Goal: Information Seeking & Learning: Learn about a topic

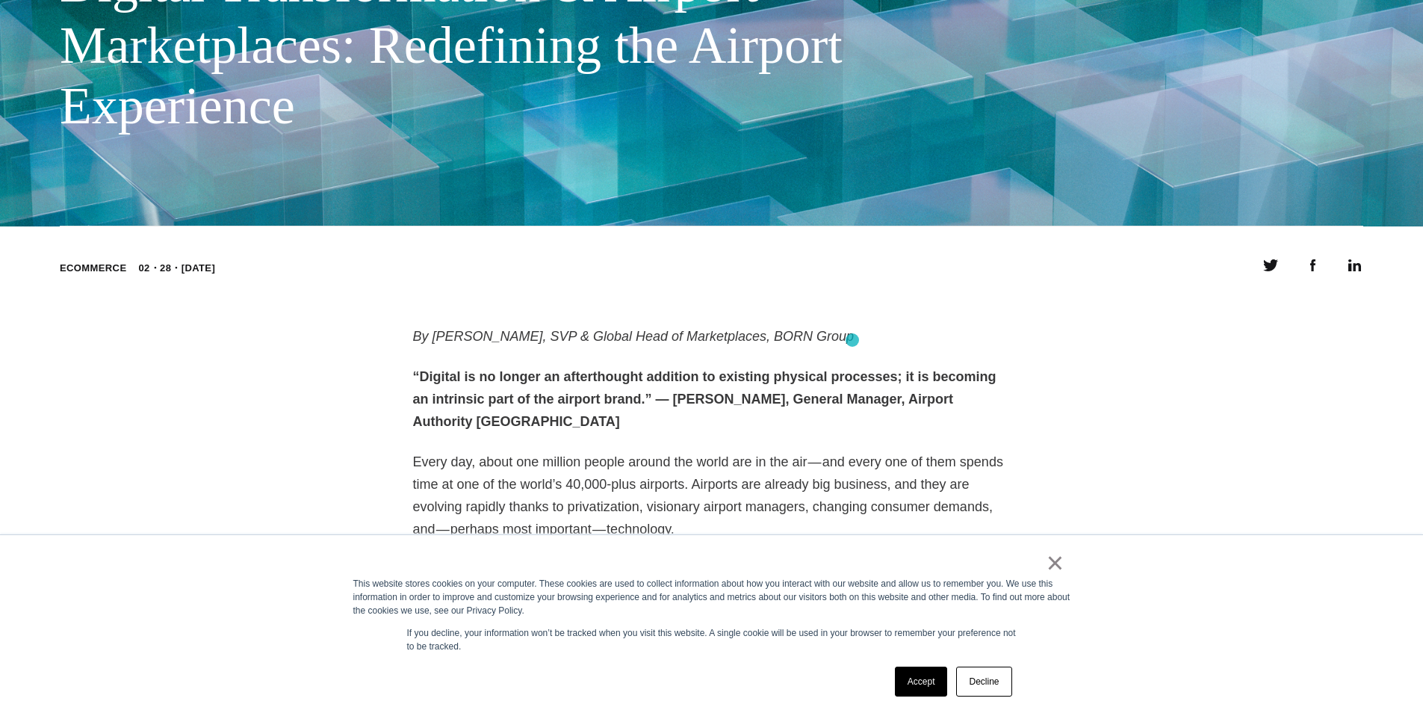
scroll to position [557, 0]
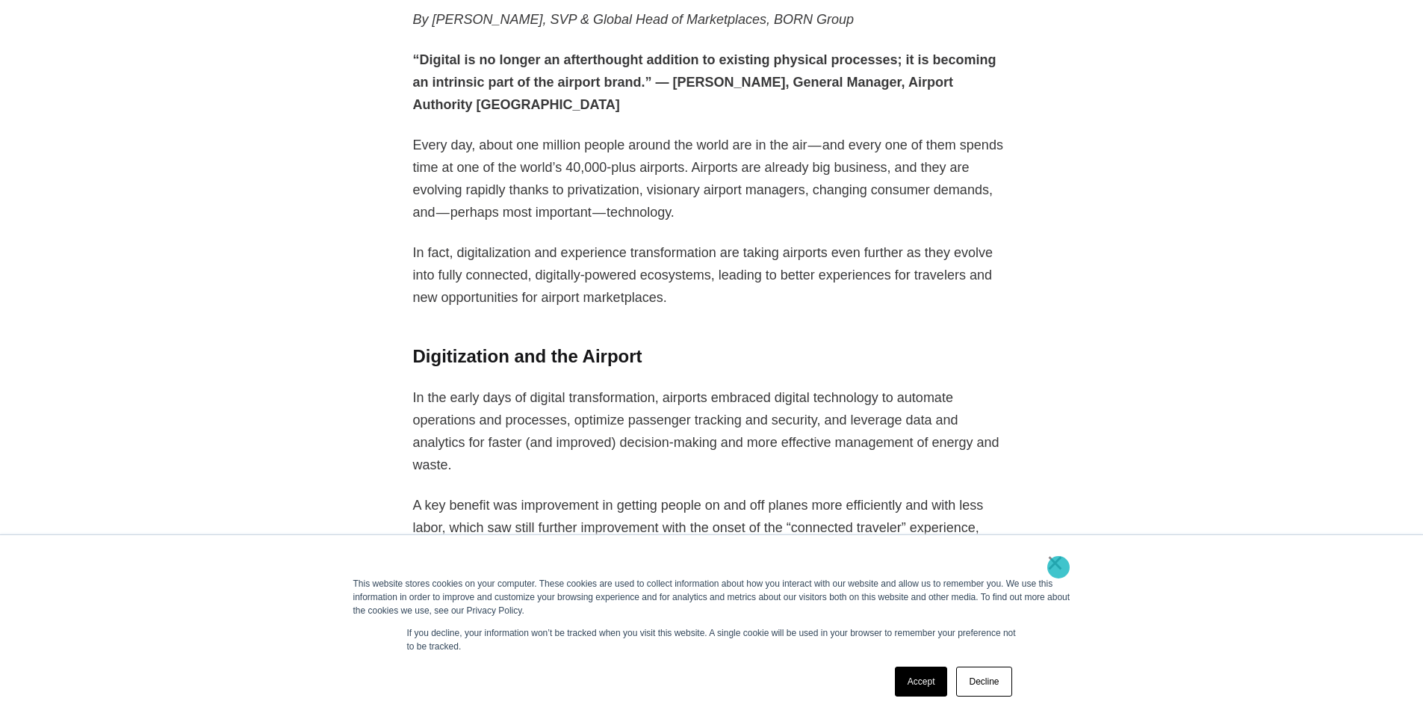
click at [1059, 567] on link "×" at bounding box center [1056, 562] width 18 height 13
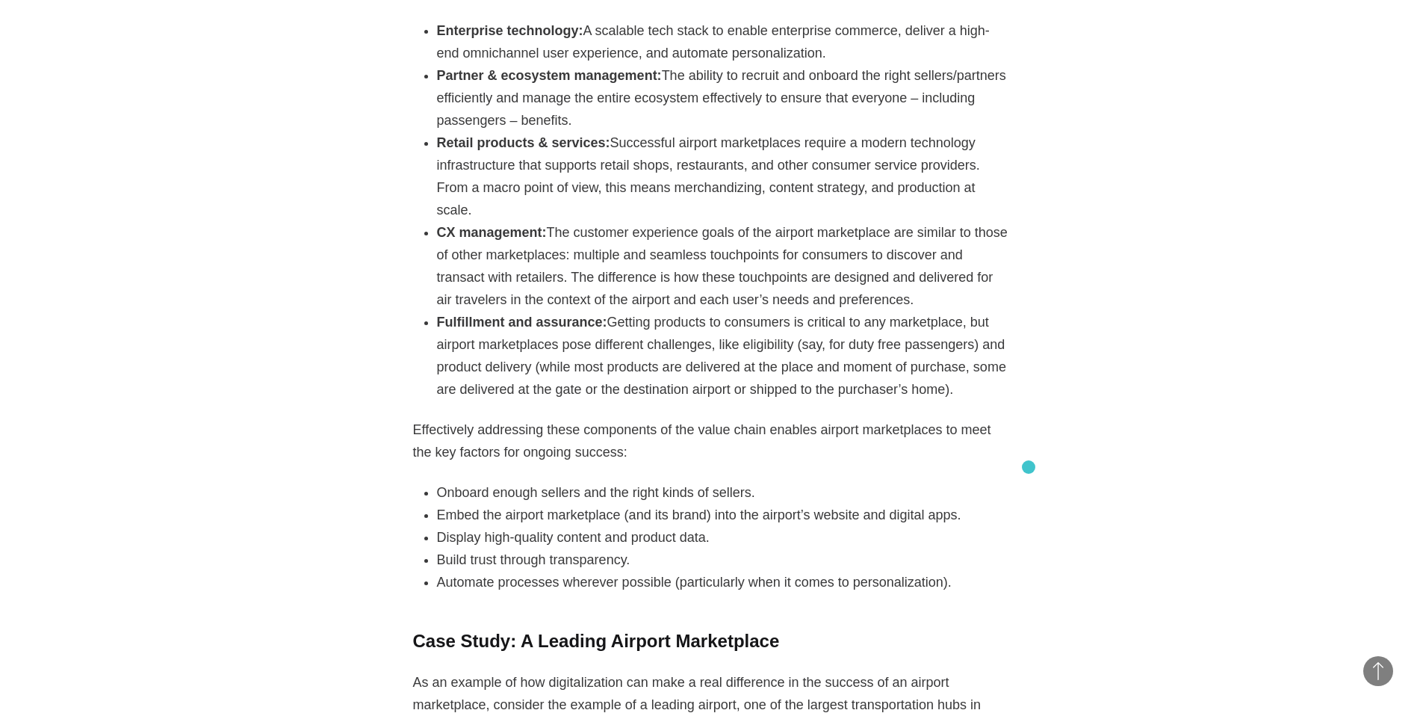
scroll to position [2670, 0]
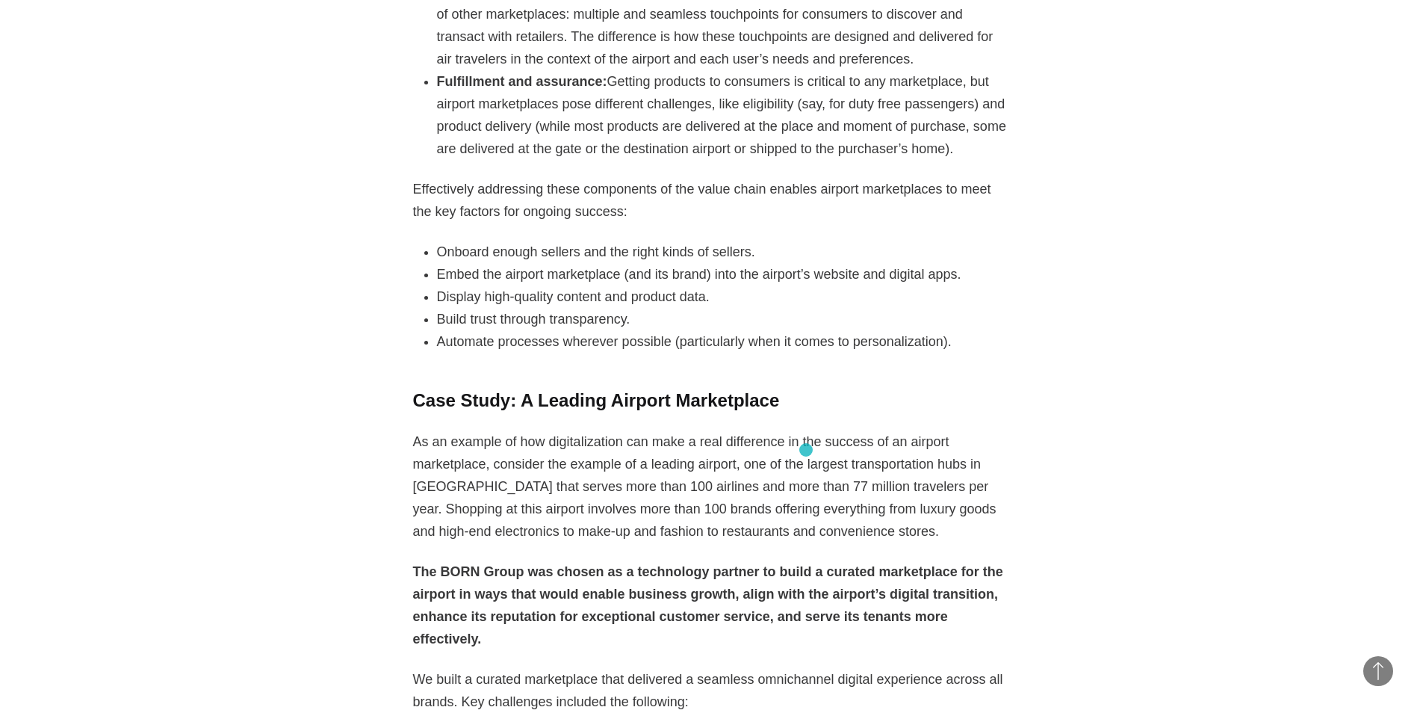
click at [806, 450] on main "BORN Views Digital Transformation & Airport Marketplaces: Redefining the Airpor…" at bounding box center [711, 351] width 1423 height 6042
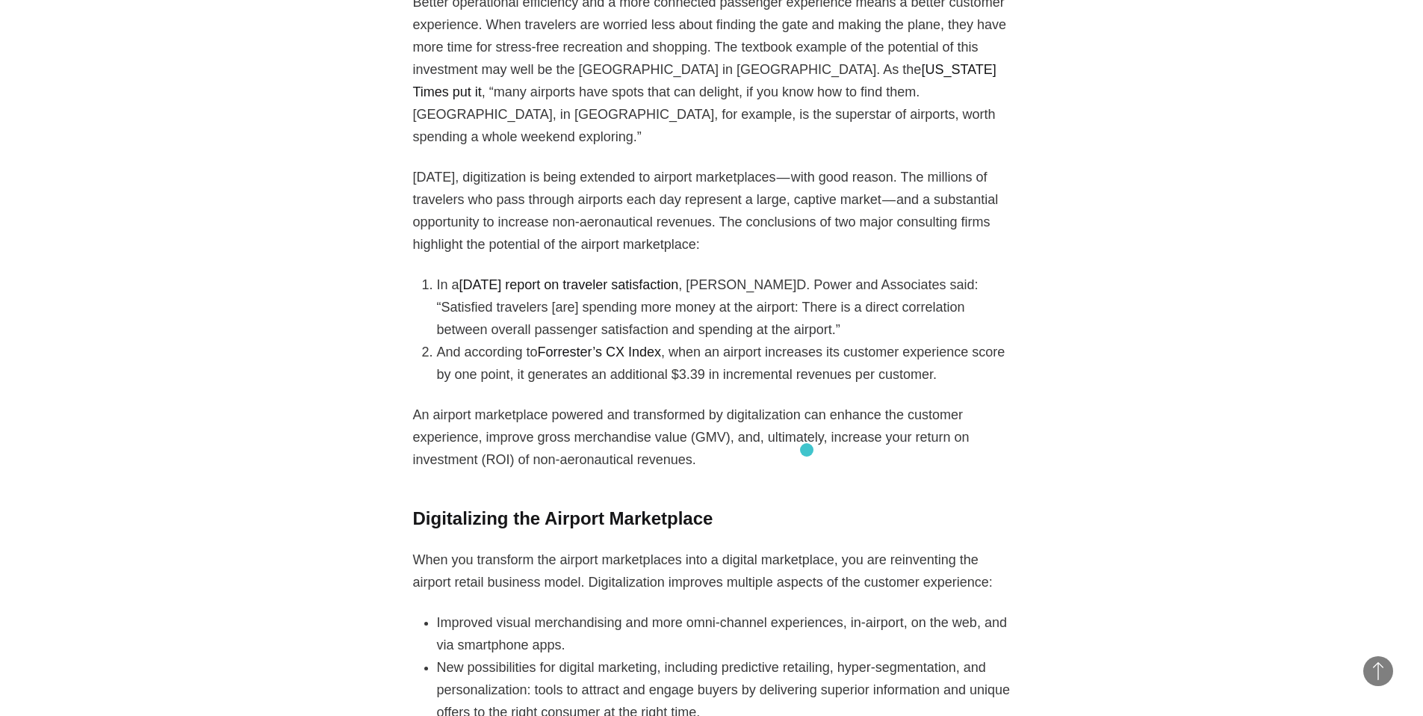
scroll to position [1354, 0]
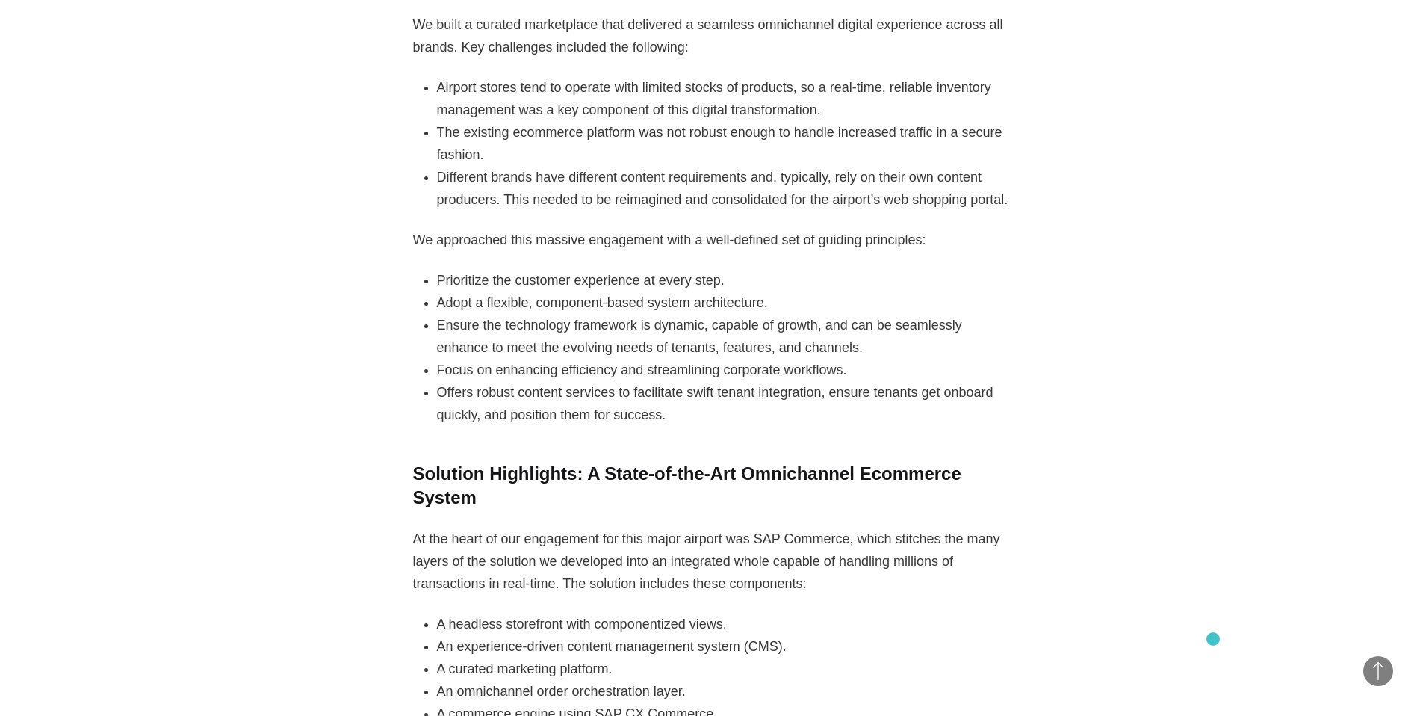
scroll to position [3334, 0]
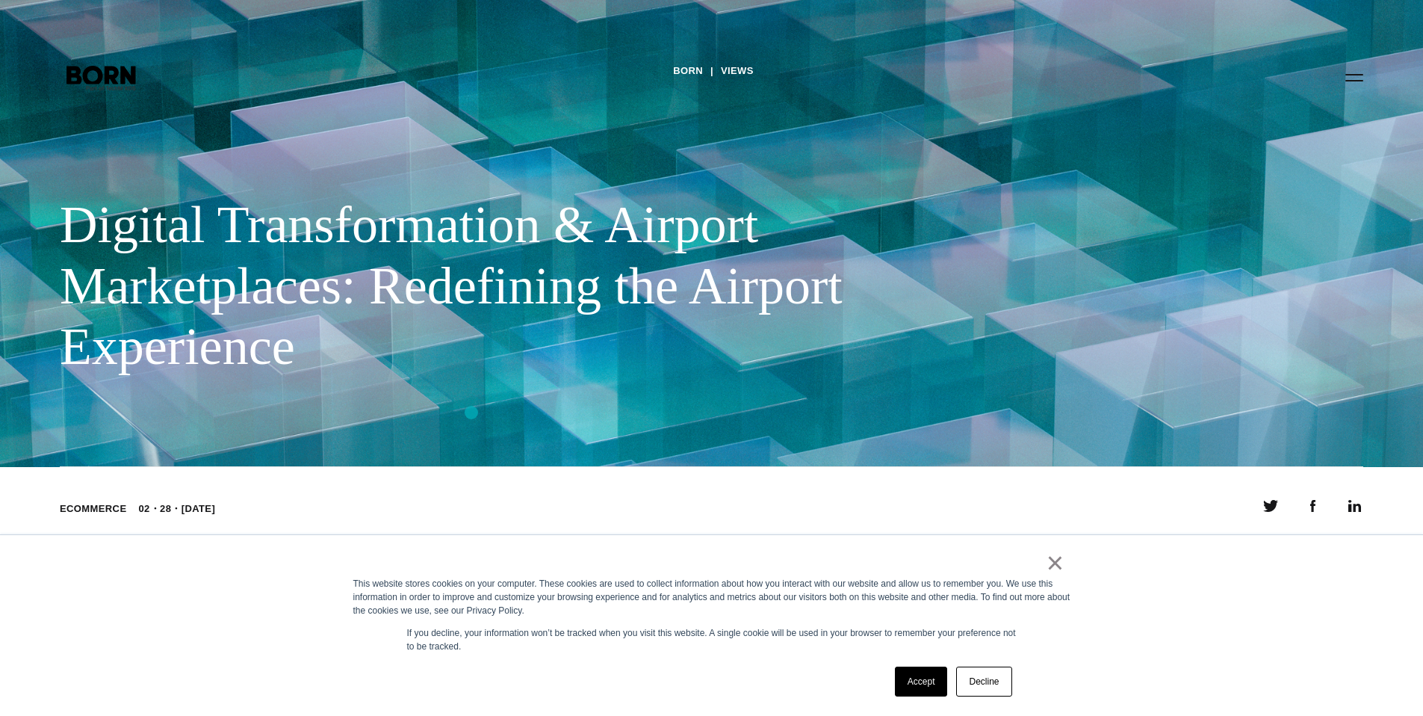
scroll to position [317, 0]
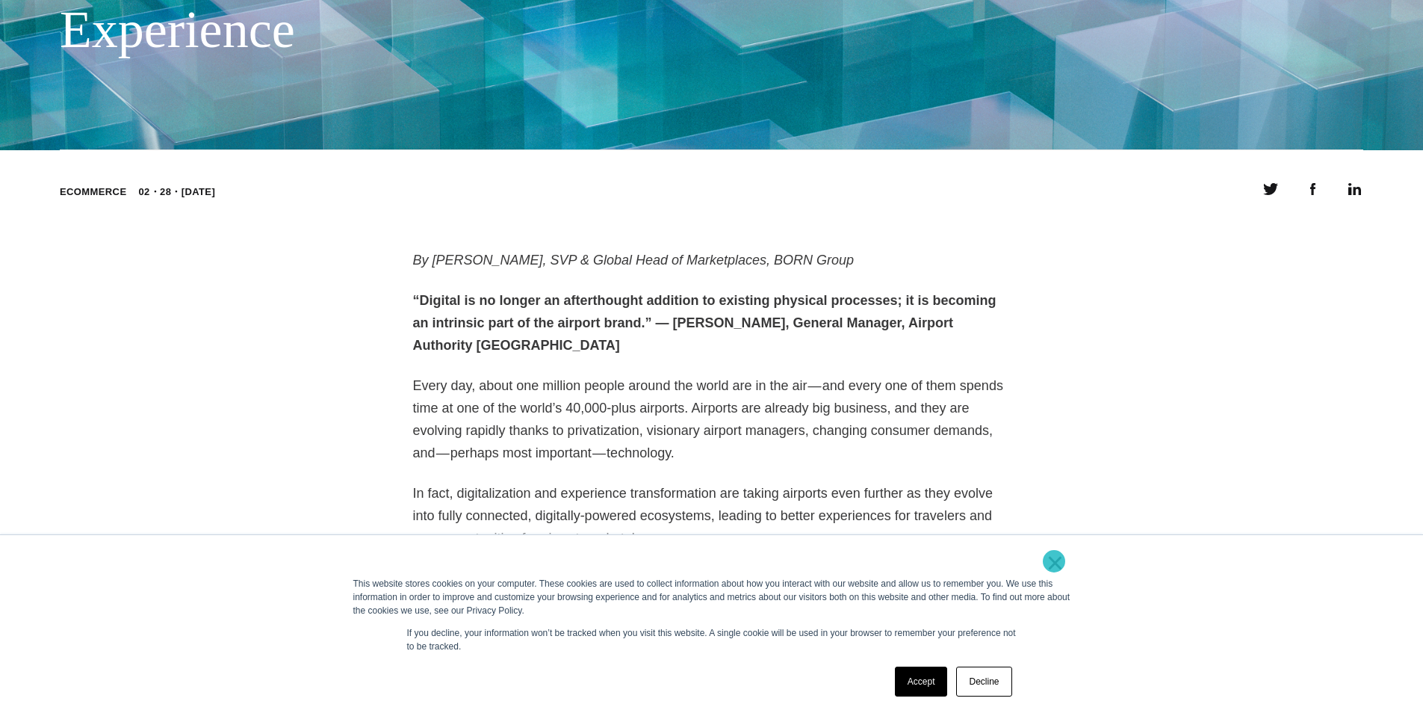
click at [1054, 561] on link "×" at bounding box center [1056, 562] width 18 height 13
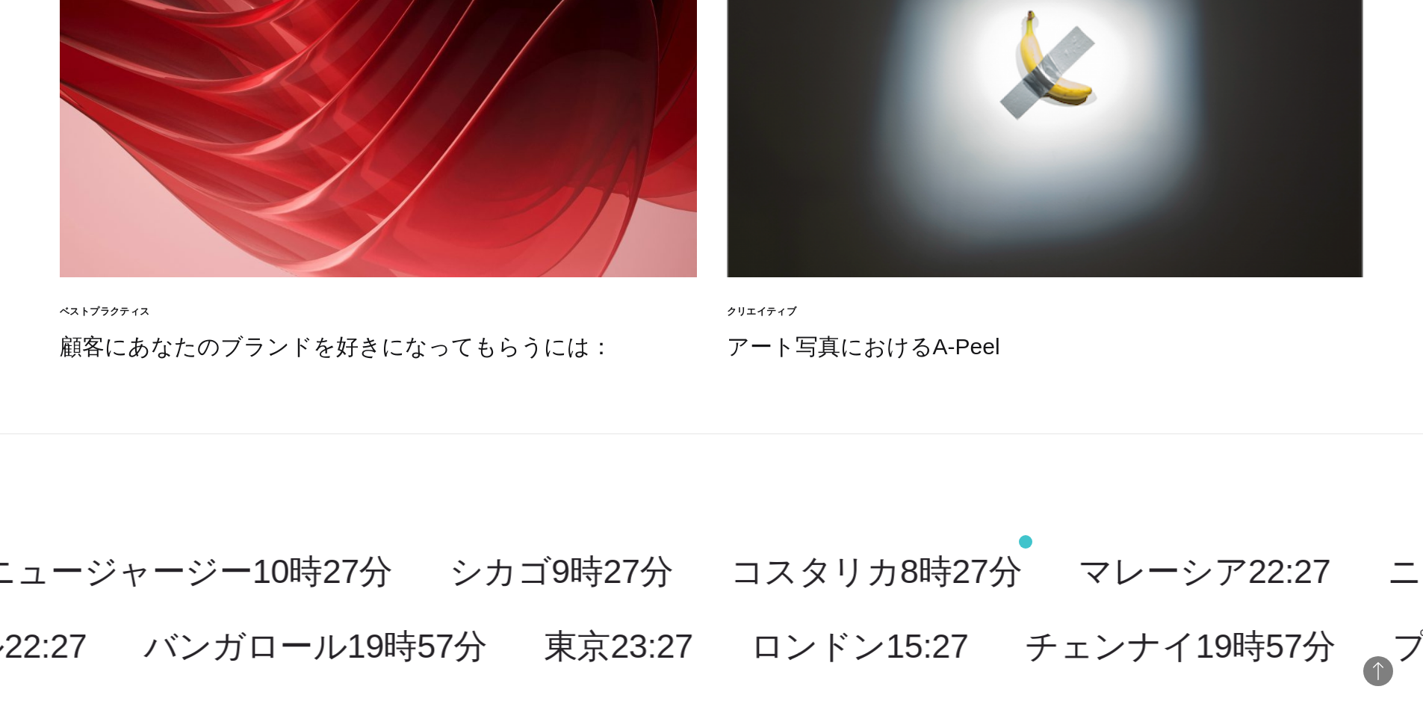
scroll to position [4860, 0]
